Goal: Connect with others: Connect with others

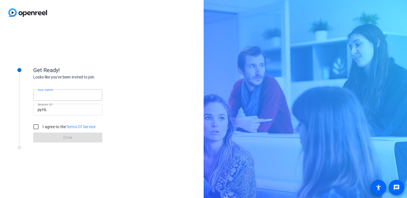
click at [73, 93] on input "Your name" at bounding box center [68, 95] width 60 height 7
click at [128, 87] on div "Your name Session ID pyHL I agree to the Terms Of Service Enter" at bounding box center [88, 111] width 111 height 63
click at [67, 97] on input "Your name" at bounding box center [68, 95] width 60 height 7
click at [173, 118] on div "Get Ready! Looks like you've been invited to join Your name Session ID pyHL I a…" at bounding box center [101, 111] width 203 height 173
click at [97, 101] on div at bounding box center [67, 104] width 69 height 6
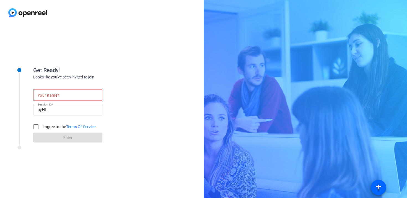
click at [91, 93] on input "Your name" at bounding box center [68, 95] width 60 height 7
click at [79, 97] on input "Your name" at bounding box center [68, 95] width 60 height 7
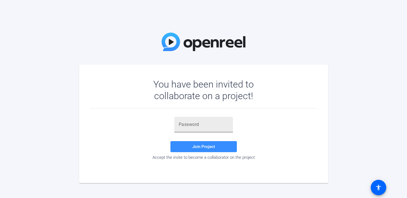
click at [224, 129] on div at bounding box center [204, 124] width 50 height 15
paste input "pk~9EM"
type input "pk~9EM"
click at [209, 147] on span "Join Project" at bounding box center [203, 146] width 23 height 5
